Goal: Answer question/provide support: Participate in discussion

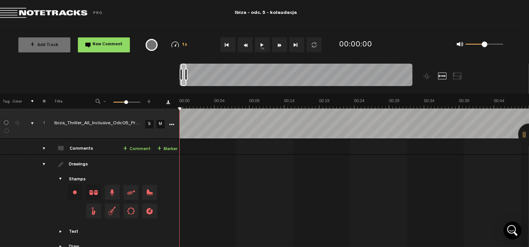
click at [265, 41] on button "1x" at bounding box center [262, 44] width 15 height 15
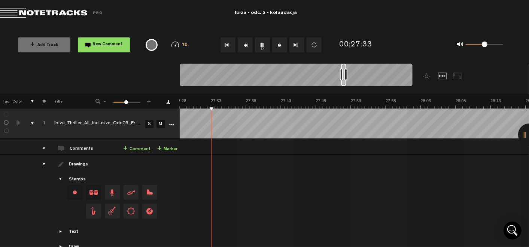
click at [265, 43] on button "1x" at bounding box center [262, 44] width 15 height 15
click at [145, 149] on link "+ Comment" at bounding box center [136, 149] width 27 height 9
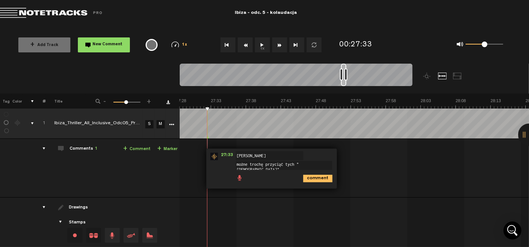
type textarea "możne trochę przyciąć tych "[DEMOGRAPHIC_DATA]""
click at [325, 178] on icon "comment" at bounding box center [317, 178] width 29 height 7
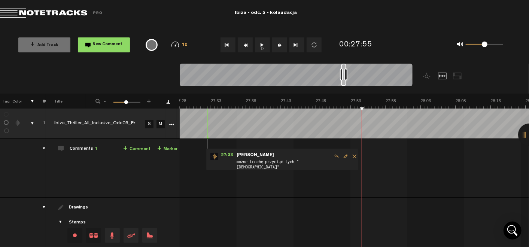
click at [267, 48] on button "1x" at bounding box center [262, 44] width 15 height 15
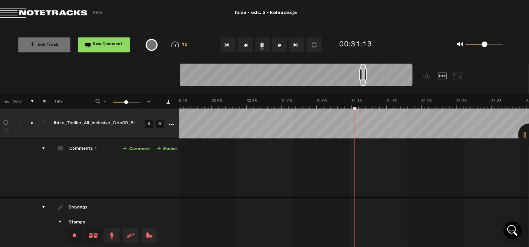
scroll to position [0, 12937]
click at [262, 45] on button "1x" at bounding box center [262, 44] width 15 height 15
click at [136, 147] on link "+ Comment" at bounding box center [136, 149] width 27 height 9
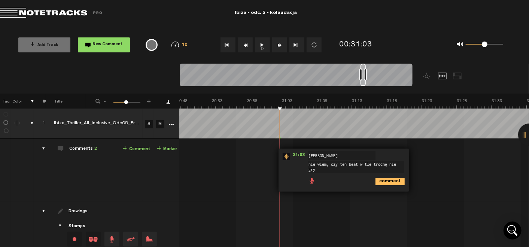
scroll to position [0, 0]
type textarea "nie wiem, czy ten beat w tle trochę nie gryzie się z dialogiem/monologiem"
click at [385, 178] on icon "comment" at bounding box center [389, 181] width 29 height 7
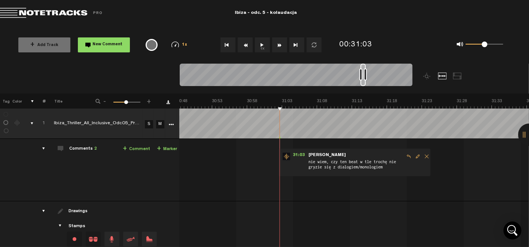
click at [263, 45] on button "1x" at bounding box center [262, 44] width 15 height 15
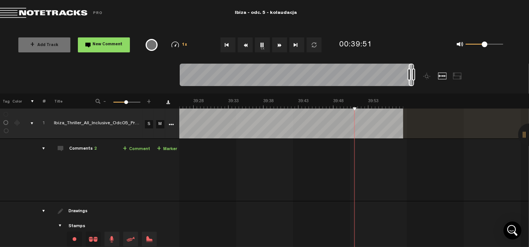
scroll to position [0, 16556]
click at [265, 46] on button "1x" at bounding box center [262, 44] width 15 height 15
drag, startPoint x: 376, startPoint y: 107, endPoint x: 170, endPoint y: 82, distance: 208.0
click at [170, 26] on div "Loading... 100% + Add Track New Comment 1x 0.25x 0.5x 0.75x 1x 1.25x 1.5x 1.75x…" at bounding box center [264, 26] width 529 height 0
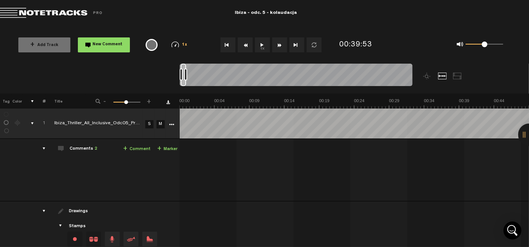
scroll to position [0, 0]
click at [257, 42] on button "1x" at bounding box center [262, 44] width 15 height 15
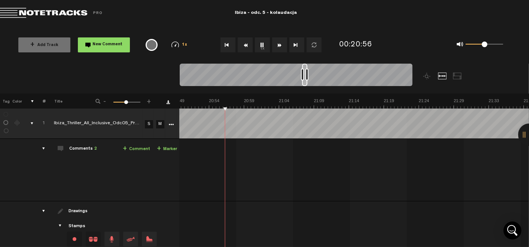
click at [169, 112] on td at bounding box center [170, 124] width 11 height 30
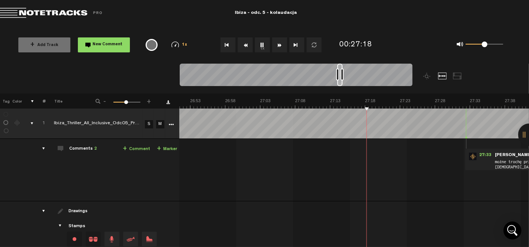
scroll to position [0, 11281]
click at [262, 44] on button "1x" at bounding box center [262, 44] width 15 height 15
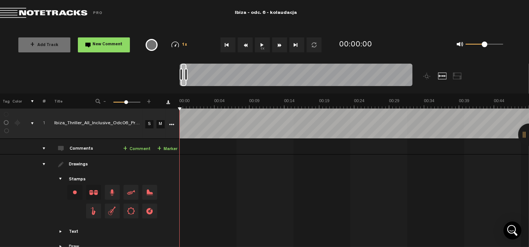
click at [262, 43] on button "1x" at bounding box center [262, 44] width 15 height 15
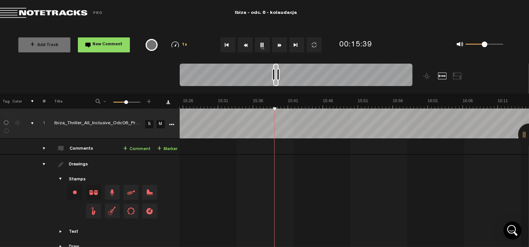
click at [264, 40] on button "1x" at bounding box center [262, 44] width 15 height 15
click at [141, 147] on link "+ Comment" at bounding box center [136, 149] width 27 height 9
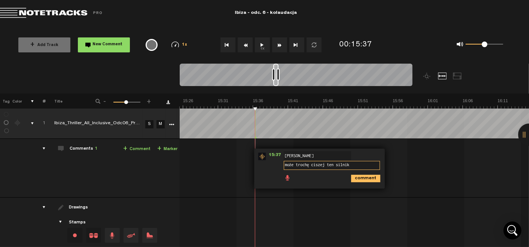
type textarea "może trochę ciszej ten silnik"
click at [365, 175] on icon "comment" at bounding box center [365, 178] width 29 height 7
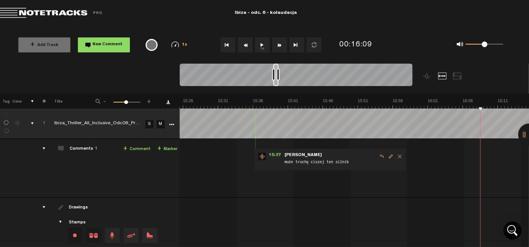
click at [261, 46] on button "1x" at bounding box center [262, 44] width 15 height 15
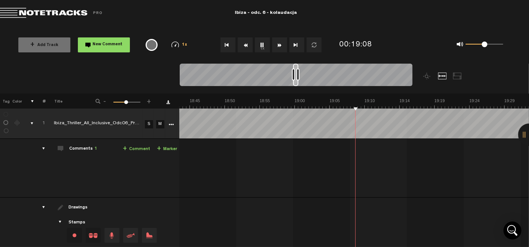
scroll to position [0, 7925]
click at [262, 48] on button "1x" at bounding box center [262, 44] width 15 height 15
click at [258, 45] on button "1x" at bounding box center [262, 44] width 15 height 15
click at [136, 149] on link "+ Comment" at bounding box center [136, 149] width 27 height 9
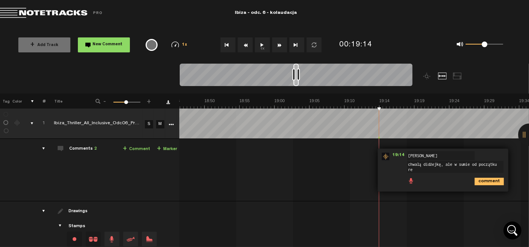
scroll to position [0, 0]
type textarea "chwalą didżejkę, ale w sumie od początku rejsu niewiele ją słychać"
click at [490, 180] on icon "comment" at bounding box center [489, 181] width 29 height 7
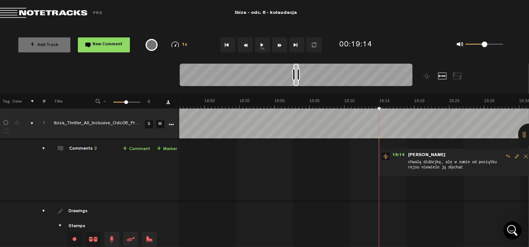
click at [265, 45] on button "1x" at bounding box center [262, 44] width 15 height 15
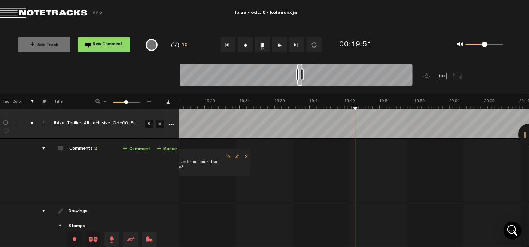
scroll to position [0, 8225]
click at [265, 45] on button "1x" at bounding box center [262, 44] width 15 height 15
click at [261, 46] on button "1x" at bounding box center [262, 44] width 15 height 15
click at [138, 146] on link "+ Comment" at bounding box center [136, 149] width 27 height 9
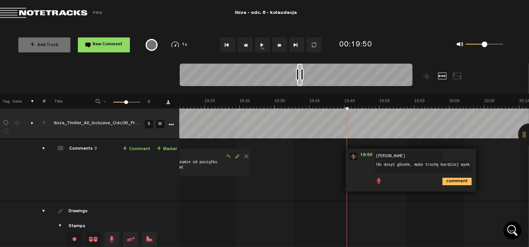
scroll to position [0, 0]
type textarea "tło dosyć głośne, może trochę bardziej wyeksponować dialog"
click at [451, 178] on icon "comment" at bounding box center [456, 181] width 29 height 7
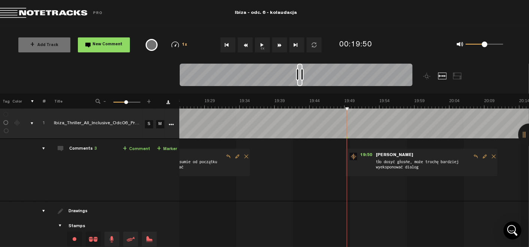
click at [262, 43] on button "1x" at bounding box center [262, 44] width 15 height 15
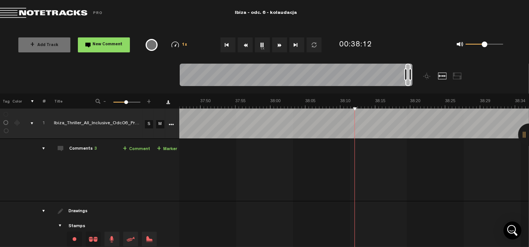
scroll to position [0, 15990]
